Goal: Feedback & Contribution: Contribute content

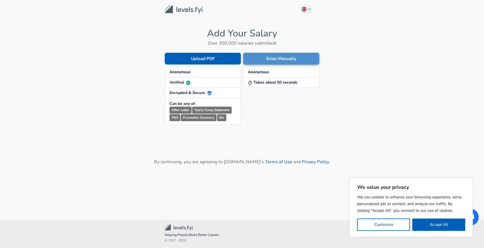
click at [265, 60] on button "Enter Manually" at bounding box center [281, 59] width 76 height 12
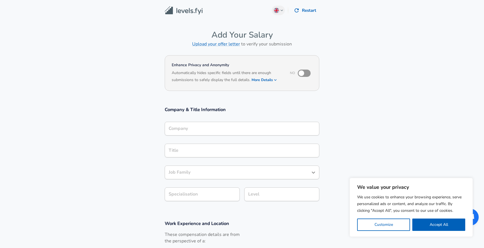
click at [191, 132] on div "Company" at bounding box center [242, 129] width 155 height 14
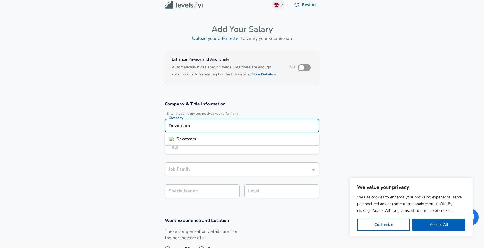
click at [199, 141] on li "Devoteam" at bounding box center [242, 139] width 155 height 8
type input "Devoteam"
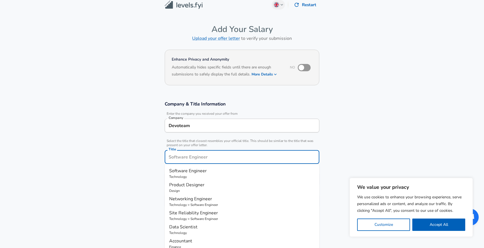
click at [199, 153] on input "Title" at bounding box center [242, 157] width 150 height 9
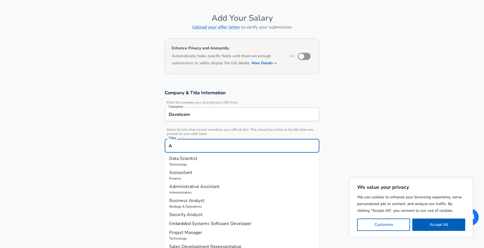
scroll to position [0, 0]
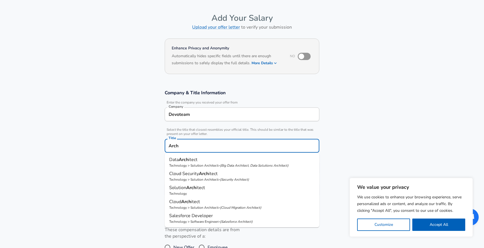
click at [211, 188] on p "Solution Arch itect" at bounding box center [242, 187] width 146 height 7
type input "Solution Architect"
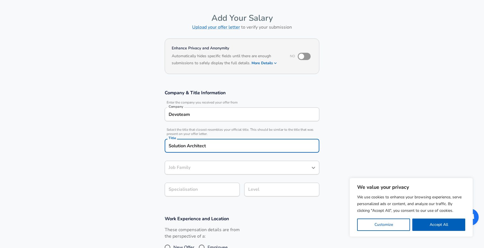
type input "Solution Architect"
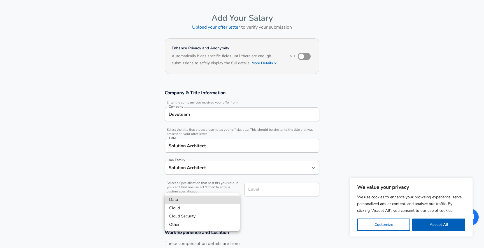
scroll to position [34, 0]
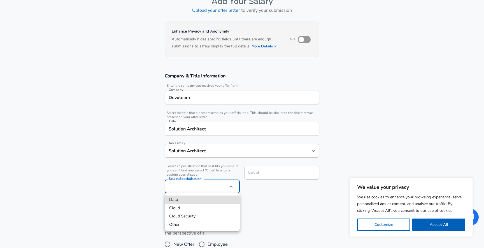
click at [204, 188] on body "We value your privacy We use cookies to enhance your browsing experience, serve…" at bounding box center [242, 90] width 484 height 248
click at [190, 226] on li "Other" at bounding box center [202, 224] width 75 height 8
type input "Other"
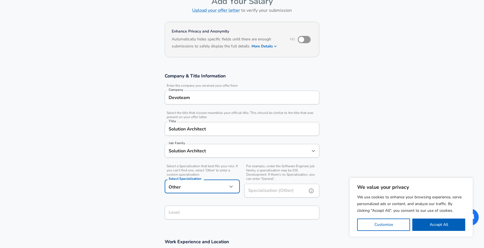
click at [256, 186] on div "Specialisation (Other) Specialisation (Other)" at bounding box center [281, 191] width 75 height 15
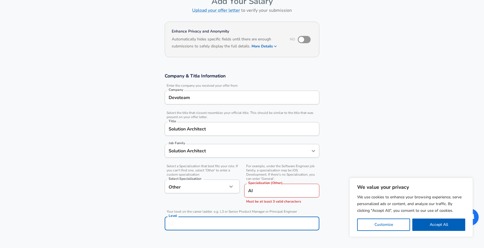
scroll to position [45, 0]
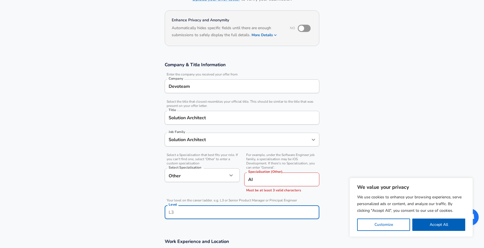
click at [230, 211] on input "Level" at bounding box center [242, 212] width 150 height 9
click at [269, 180] on input "AI" at bounding box center [274, 179] width 61 height 14
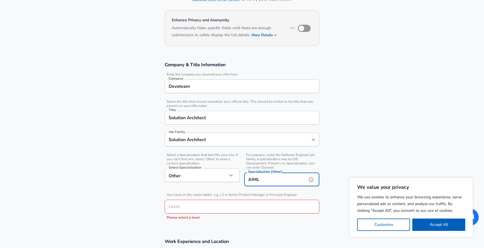
type input "AIML"
click at [198, 203] on input "Level" at bounding box center [242, 206] width 150 height 9
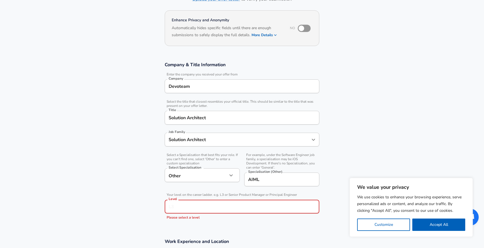
type input "{"
click at [184, 210] on input "Principle" at bounding box center [242, 206] width 150 height 9
type input "Senior"
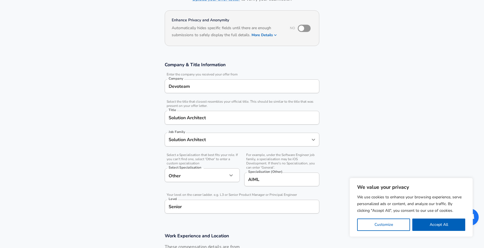
click at [104, 217] on section "Company & Title Information Enter the company you received your offer from Comp…" at bounding box center [242, 140] width 484 height 171
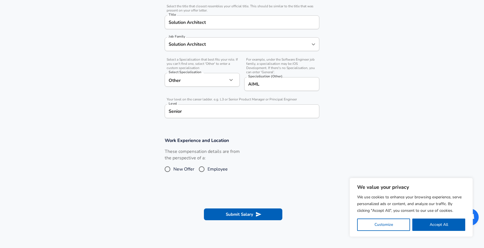
scroll to position [194, 0]
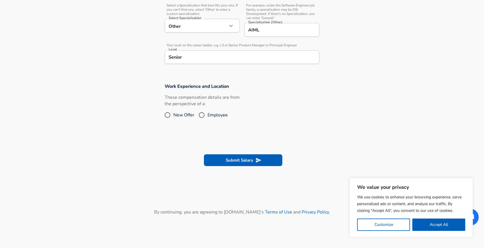
click at [204, 117] on input "Employee" at bounding box center [202, 114] width 12 height 9
radio input "true"
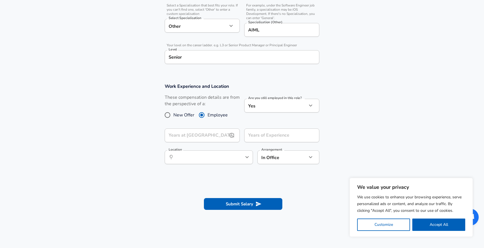
click at [213, 135] on input "Years at [GEOGRAPHIC_DATA]" at bounding box center [196, 135] width 63 height 14
type input "0"
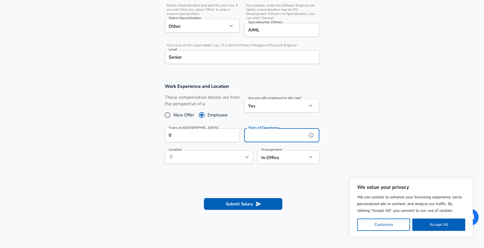
type input "0"
type input "7"
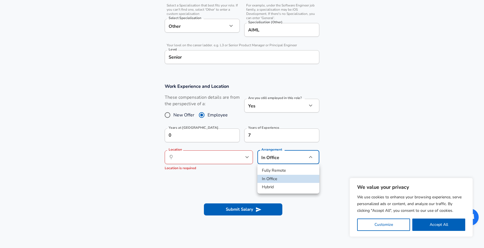
click at [281, 172] on li "Fully Remote" at bounding box center [289, 170] width 62 height 8
type input "remote"
click at [231, 160] on input "Location" at bounding box center [202, 157] width 57 height 9
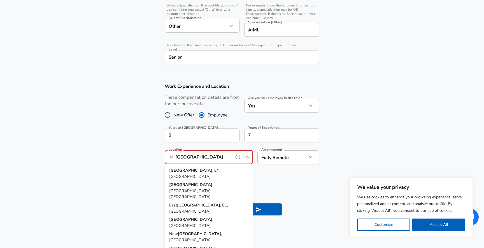
click at [197, 171] on span ", EN, [GEOGRAPHIC_DATA]" at bounding box center [194, 173] width 51 height 12
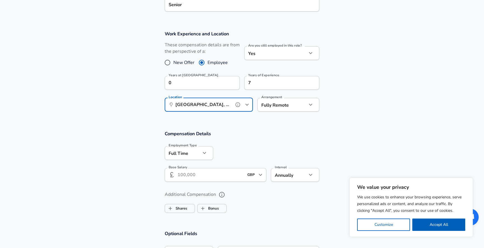
scroll to position [276, 0]
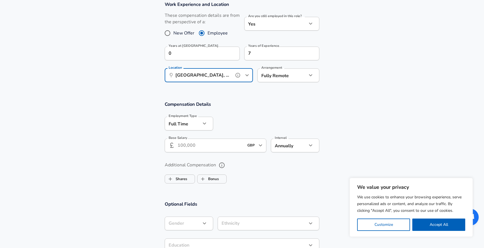
type input "[GEOGRAPHIC_DATA], EN, [GEOGRAPHIC_DATA]"
click at [202, 145] on input "Base Salary" at bounding box center [211, 146] width 66 height 14
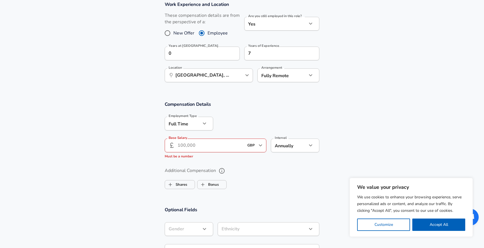
click at [195, 139] on input "Base Salary" at bounding box center [211, 146] width 66 height 14
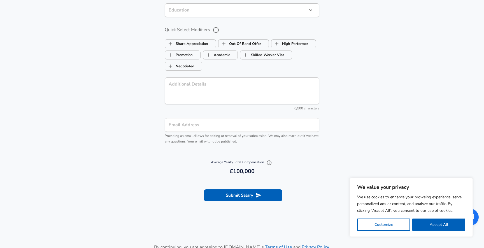
scroll to position [517, 0]
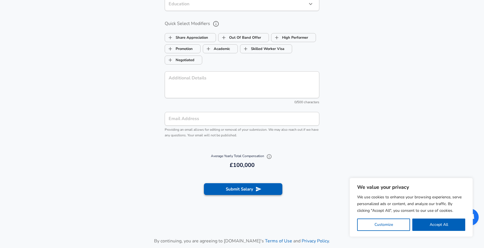
type input "100.000"
click at [248, 187] on button "Submit Salary" at bounding box center [243, 189] width 79 height 12
